Goal: Find contact information

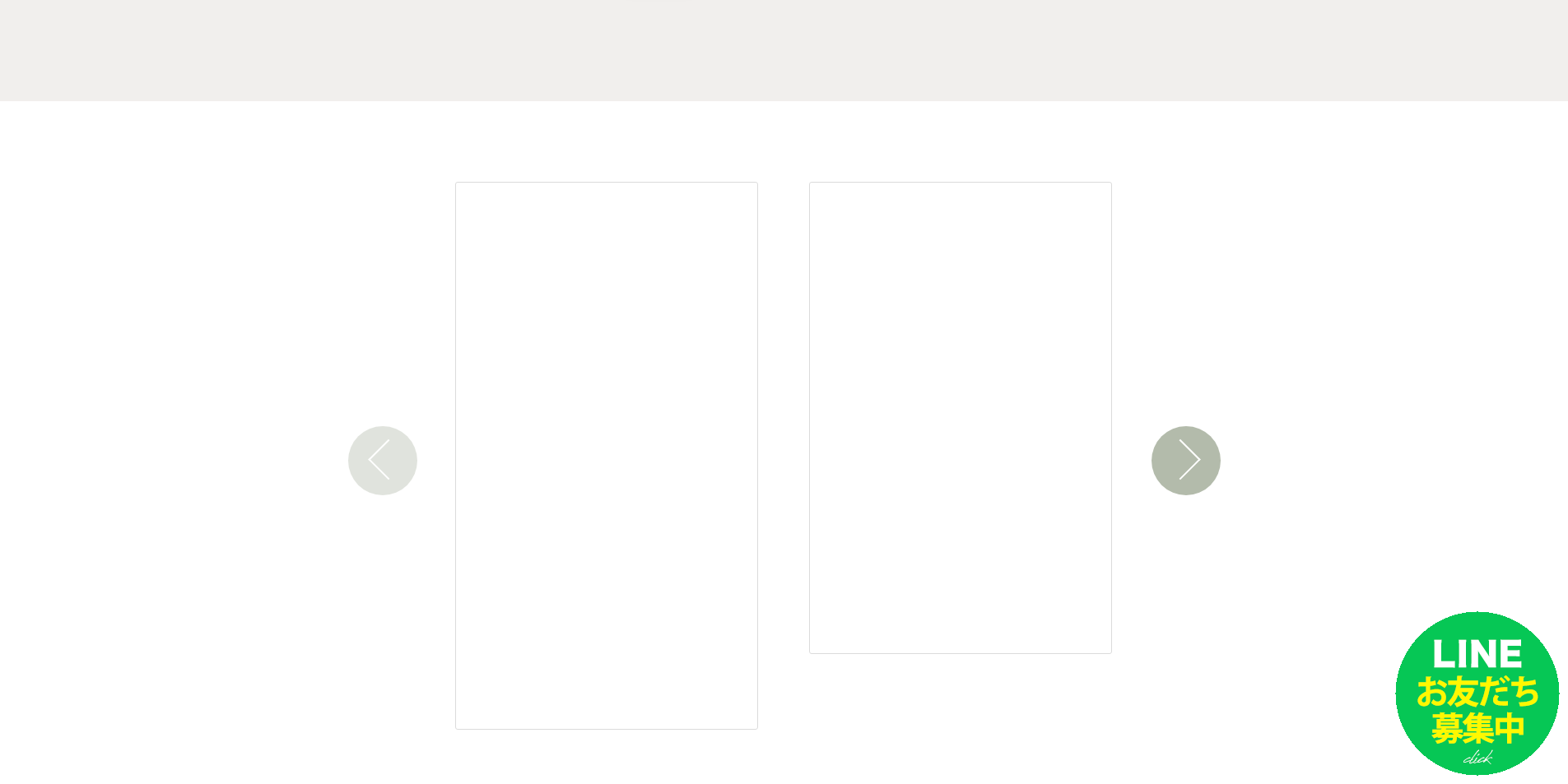
scroll to position [7144, 0]
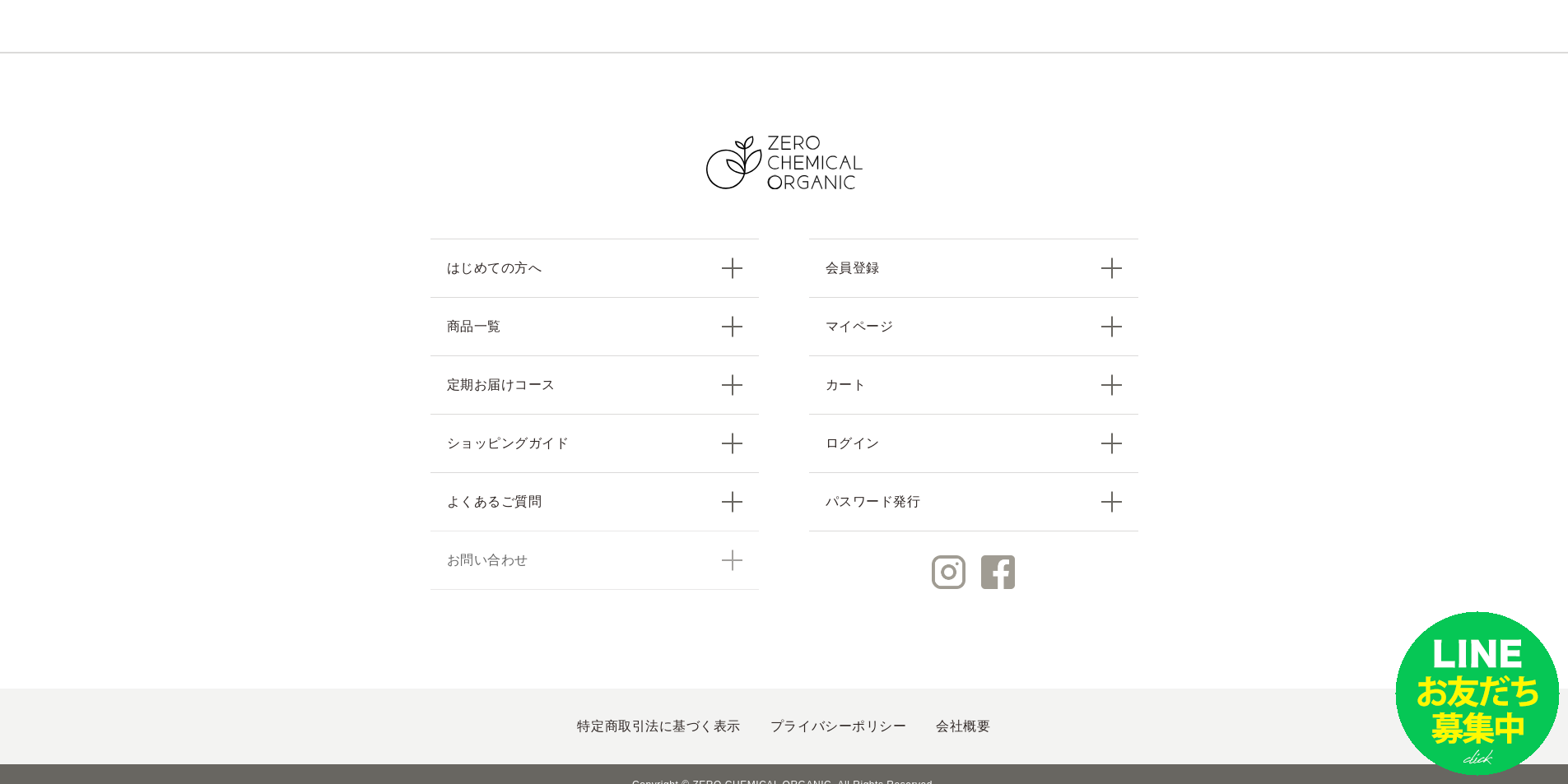
click at [505, 543] on link "お問い合わせ" at bounding box center [595, 560] width 329 height 60
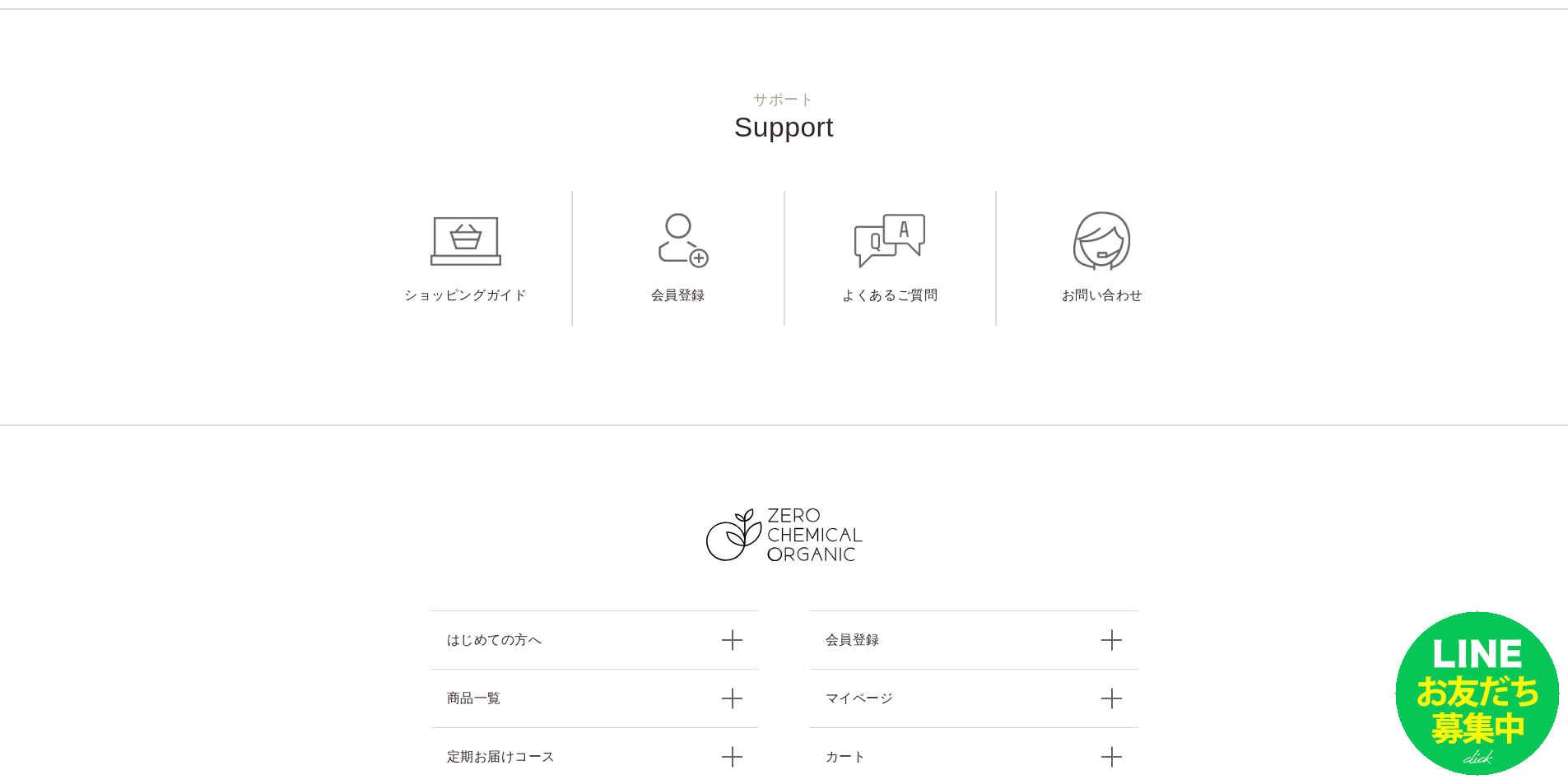
scroll to position [1900, 0]
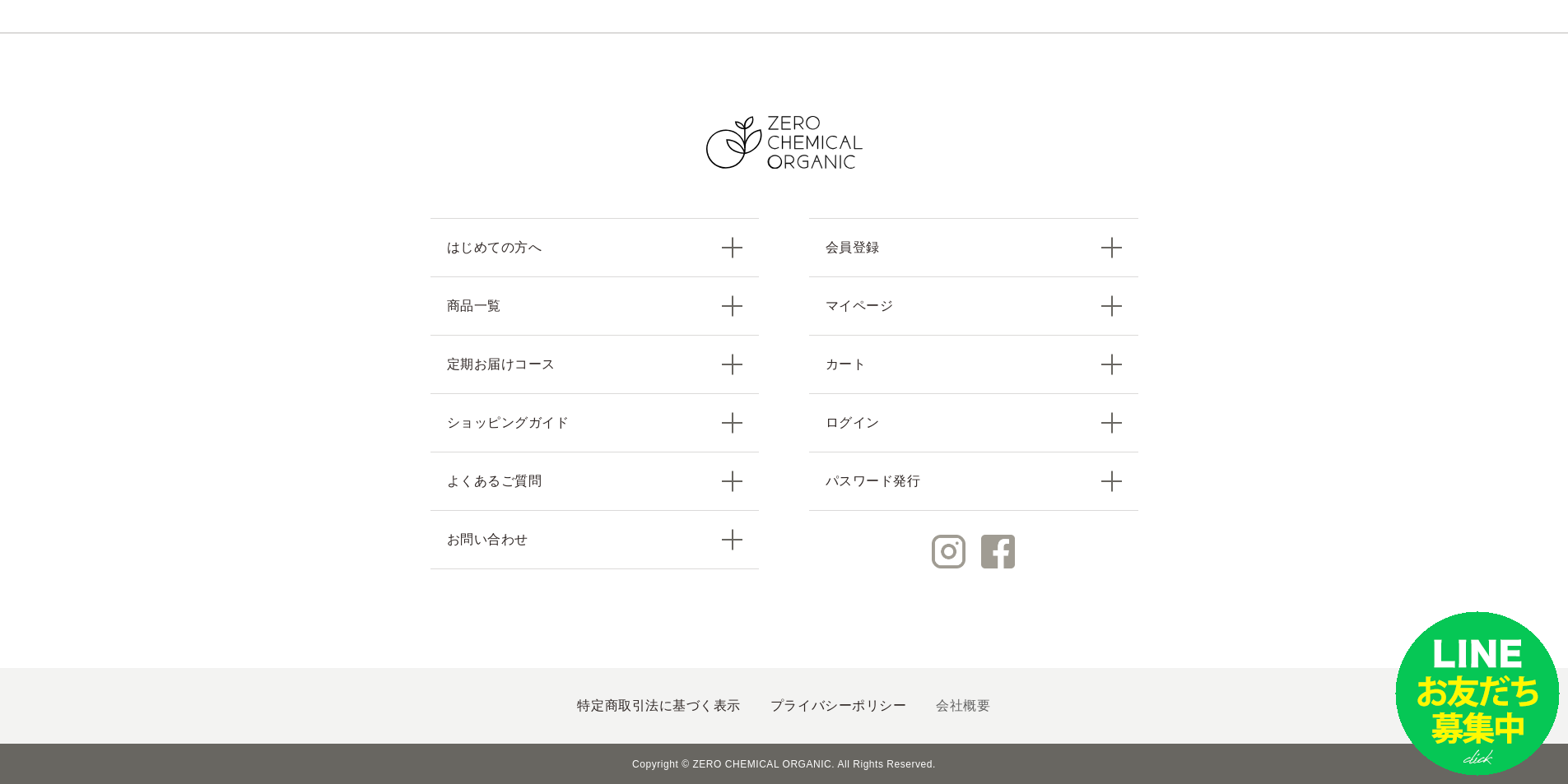
click at [951, 704] on link "会社概要" at bounding box center [963, 706] width 54 height 14
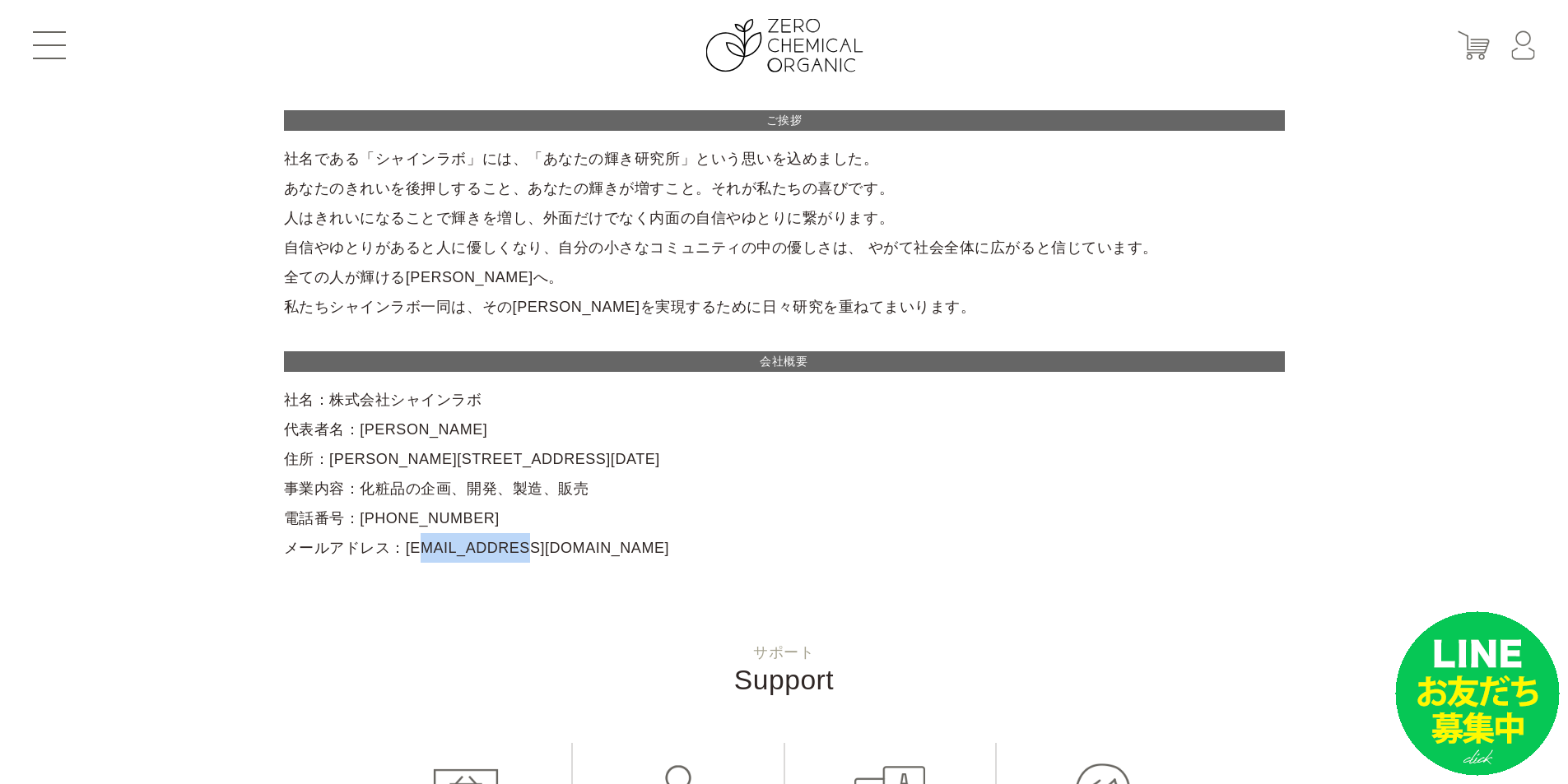
drag, startPoint x: 392, startPoint y: 551, endPoint x: 492, endPoint y: 548, distance: 100.0
click at [492, 548] on div "ご挨拶 社名である「シャインラボ」には、「あなたの輝き研究所」という思いを込めました。 あなたのきれいを後押しすること、あなたの輝きが増すこと。それが私たちの…" at bounding box center [784, 337] width 1001 height 452
drag, startPoint x: 386, startPoint y: 551, endPoint x: 562, endPoint y: 565, distance: 176.6
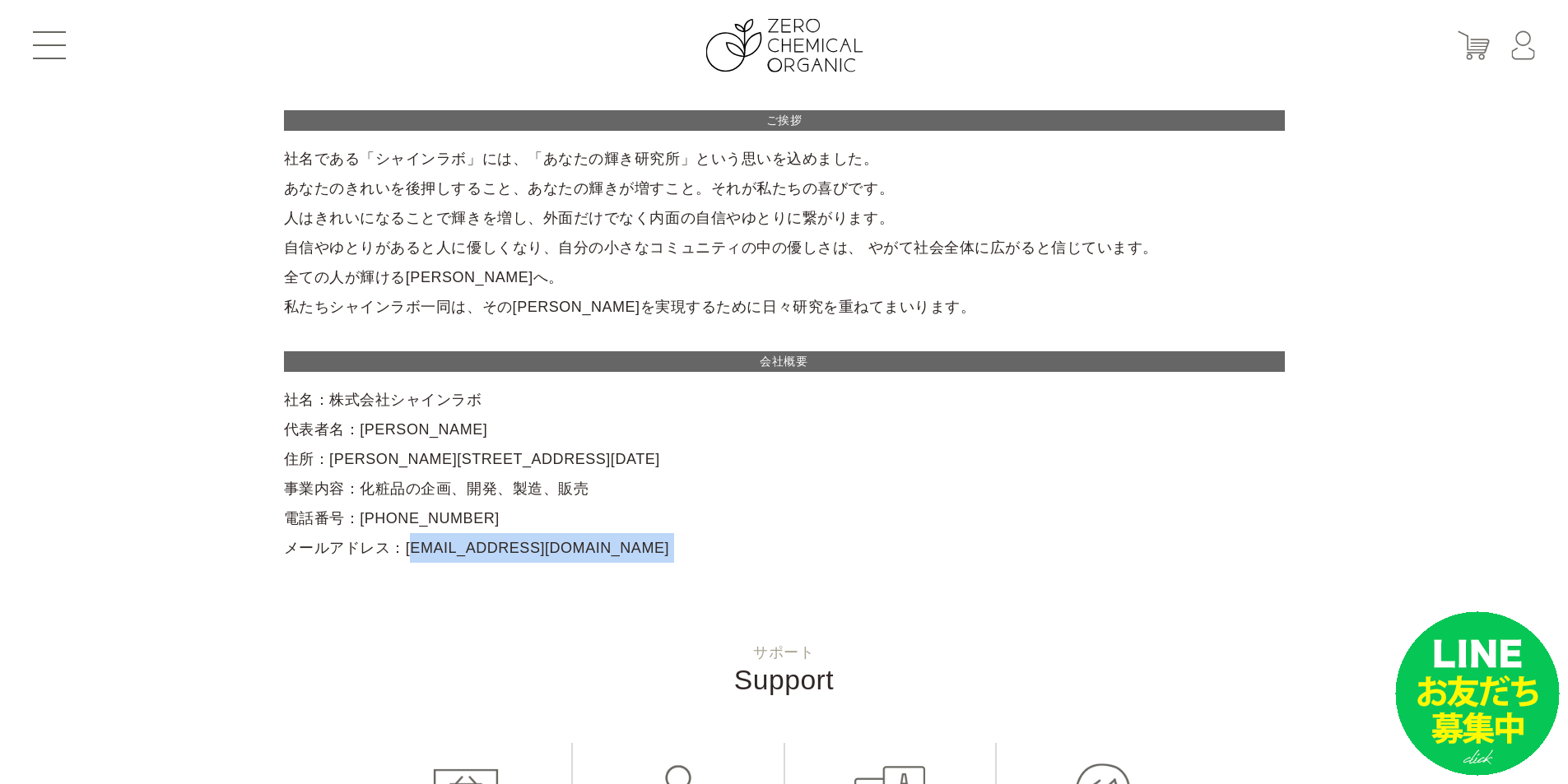
copy section "[EMAIL_ADDRESS][DOMAIN_NAME]"
click at [673, 408] on div "ご挨拶 社名である「シャインラボ」には、「あなたの輝き研究所」という思いを込めました。 あなたのきれいを後押しすること、あなたの輝きが増すこと。それが私たちの…" at bounding box center [784, 337] width 1001 height 452
drag, startPoint x: 355, startPoint y: 526, endPoint x: 453, endPoint y: 527, distance: 98.0
click at [453, 527] on div "ご挨拶 社名である「シャインラボ」には、「あなたの輝き研究所」という思いを込めました。 あなたのきれいを後押しすること、あなたの輝きが増すこと。それが私たちの…" at bounding box center [784, 337] width 1001 height 452
copy div "03-5678-9870"
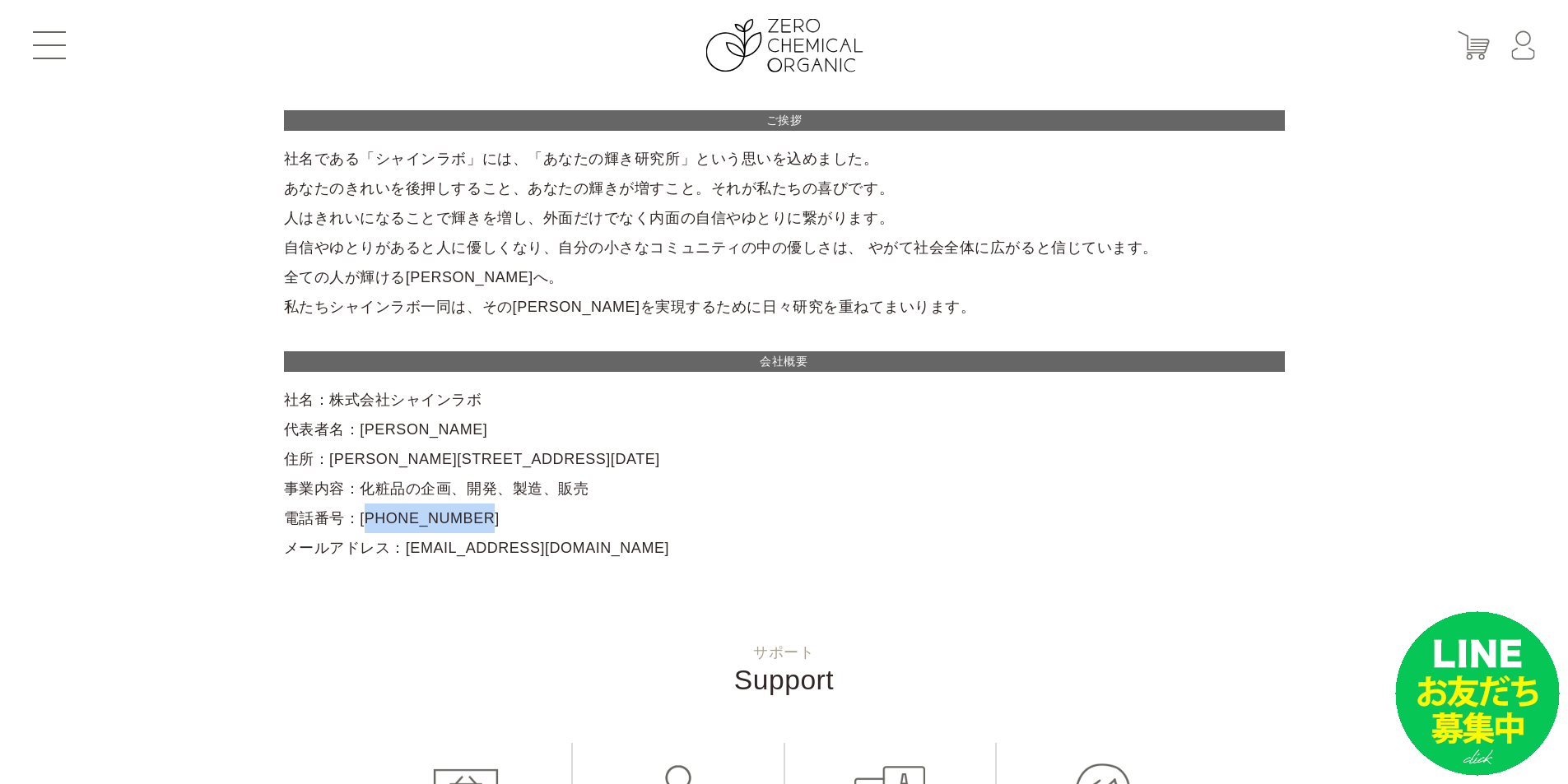
scroll to position [82, 0]
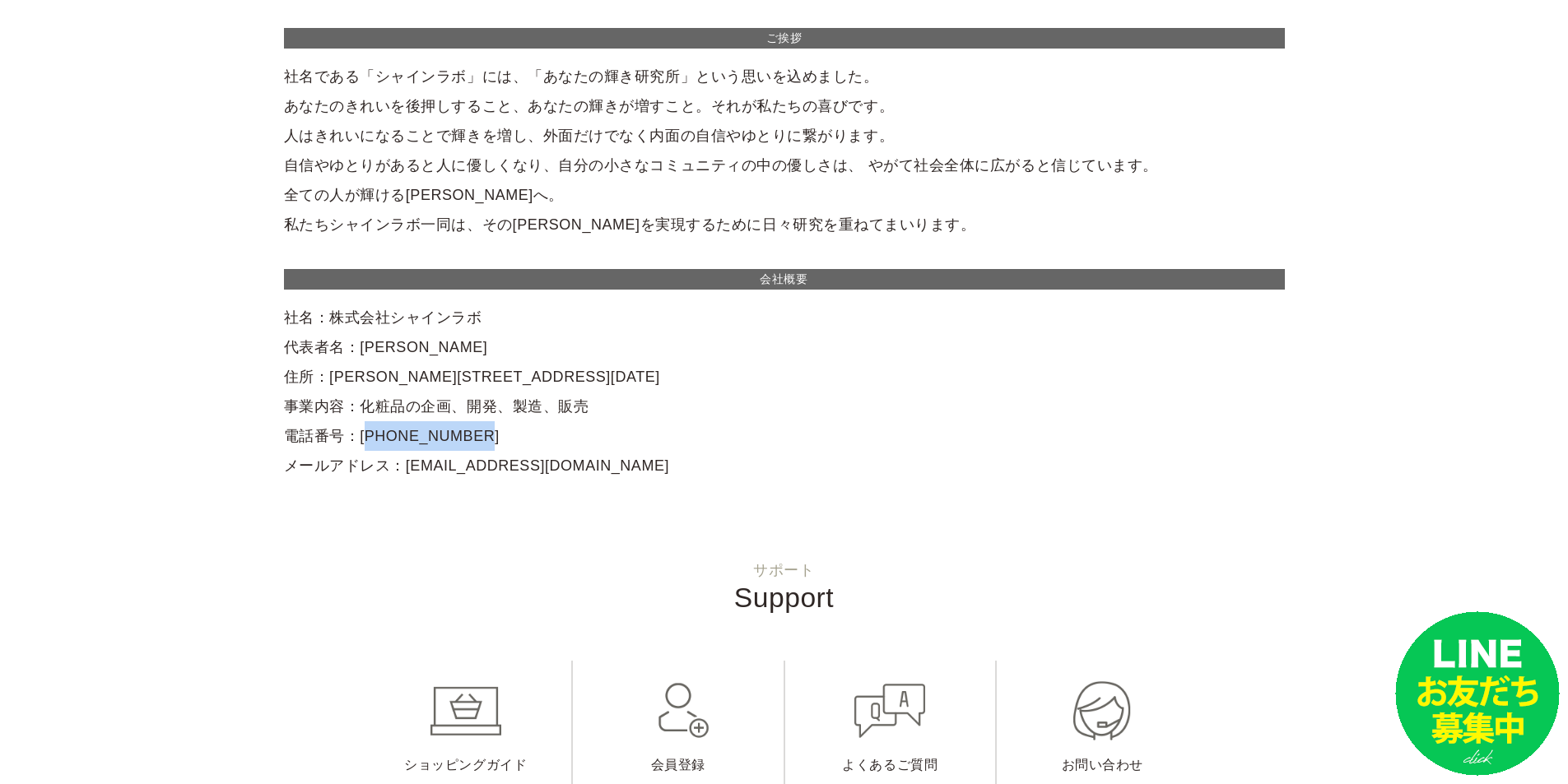
drag, startPoint x: 351, startPoint y: 412, endPoint x: 569, endPoint y: 412, distance: 218.0
click at [569, 412] on div "ご挨拶 社名である「シャインラボ」には、「あなたの輝き研究所」という思いを込めました。 あなたのきれいを後押しすること、あなたの輝きが増すこと。それが私たちの…" at bounding box center [784, 254] width 1001 height 452
copy div "化粧品の企画、開発、製造、販売"
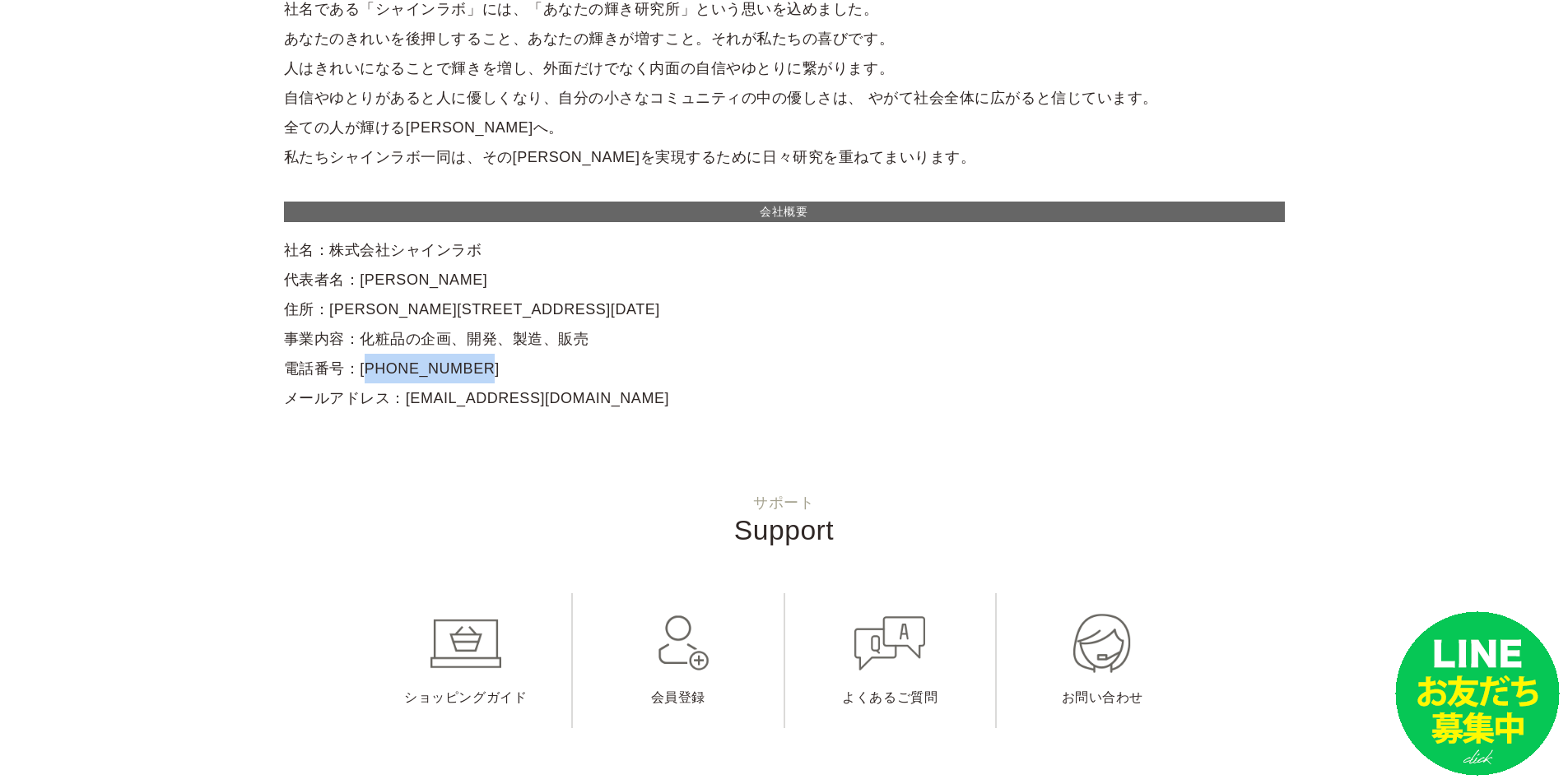
scroll to position [0, 0]
